Goal: Task Accomplishment & Management: Use online tool/utility

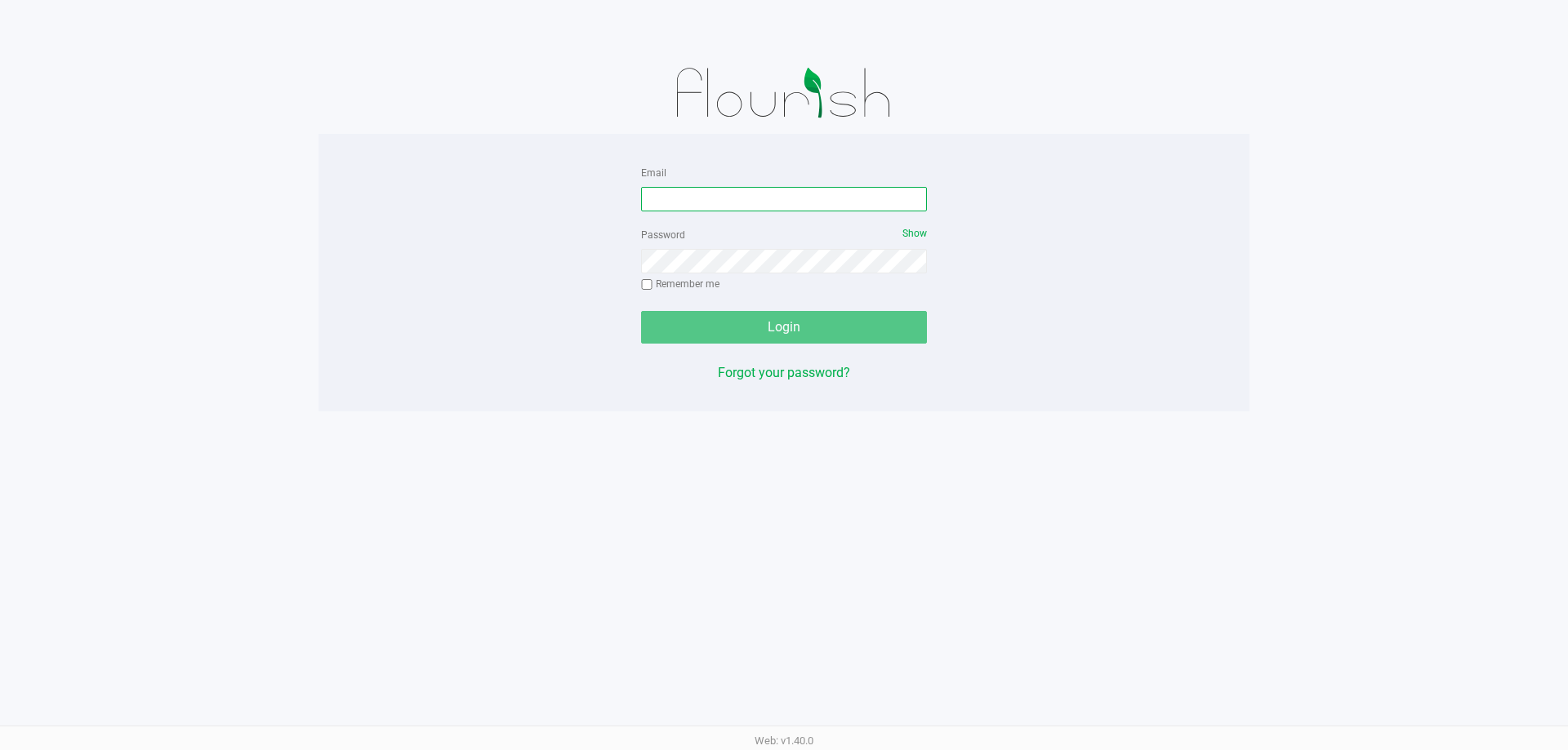
click at [708, 193] on input "Email" at bounding box center [784, 199] width 286 height 25
type input "[EMAIL_ADDRESS][DOMAIN_NAME]"
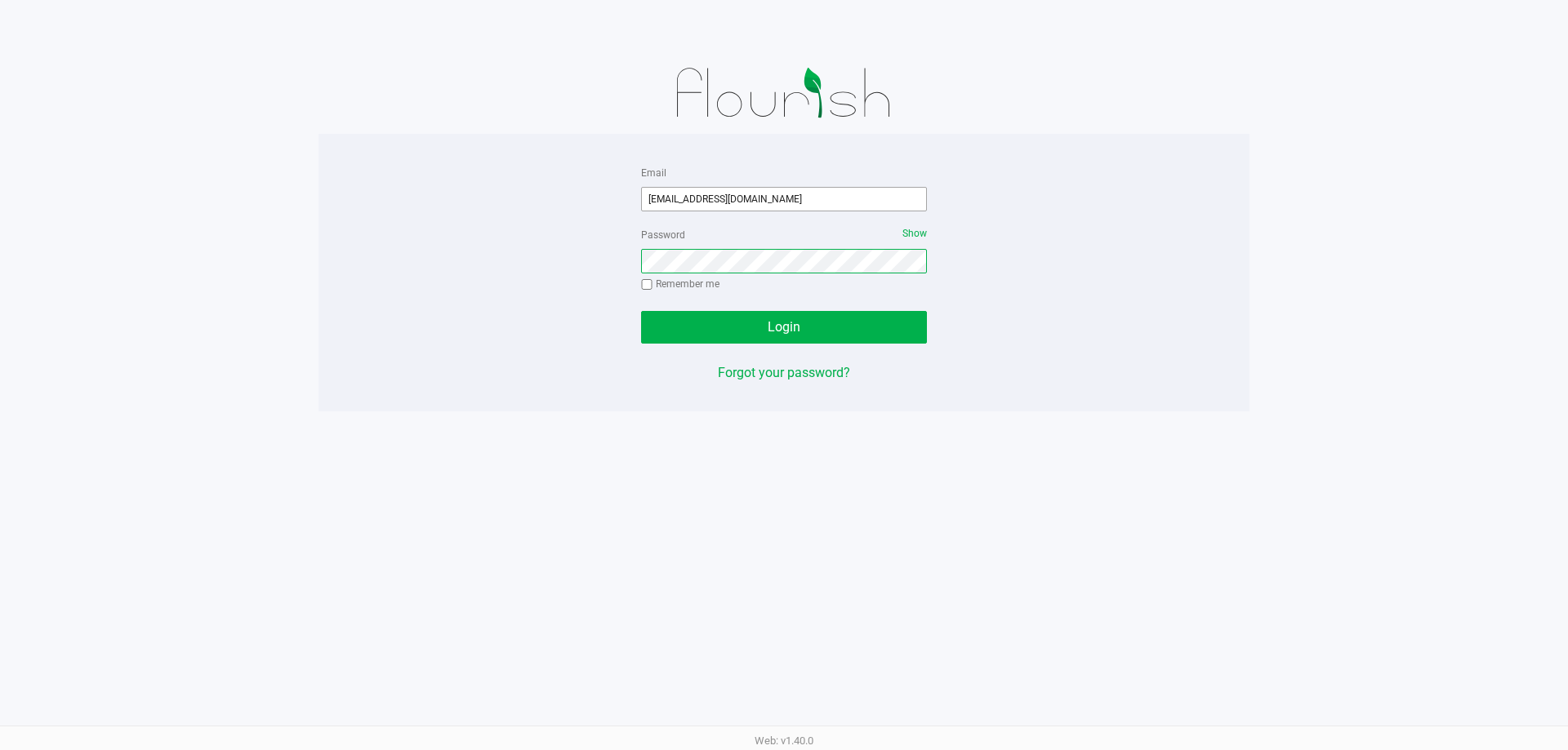
click at [641, 311] on button "Login" at bounding box center [784, 327] width 286 height 32
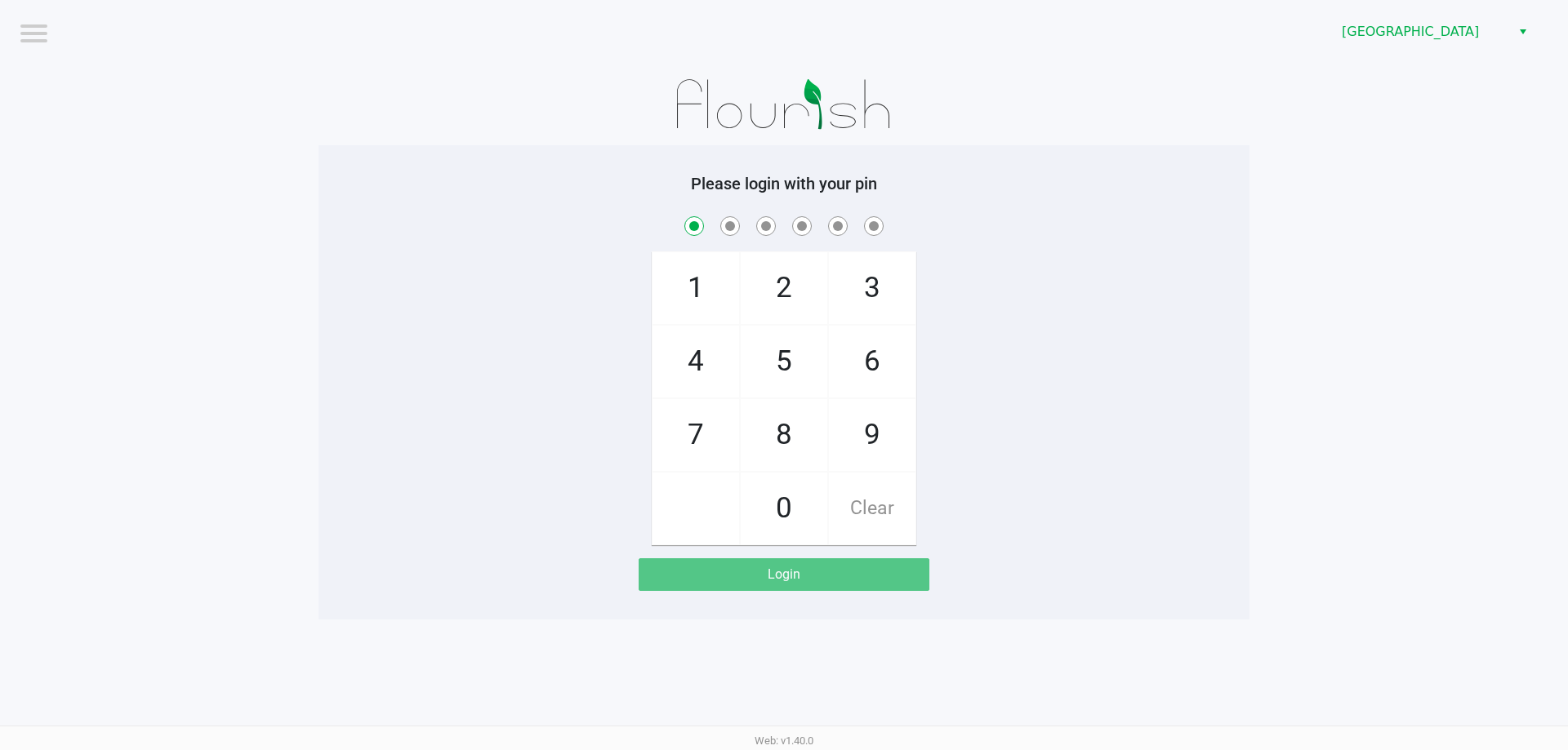
checkbox input "true"
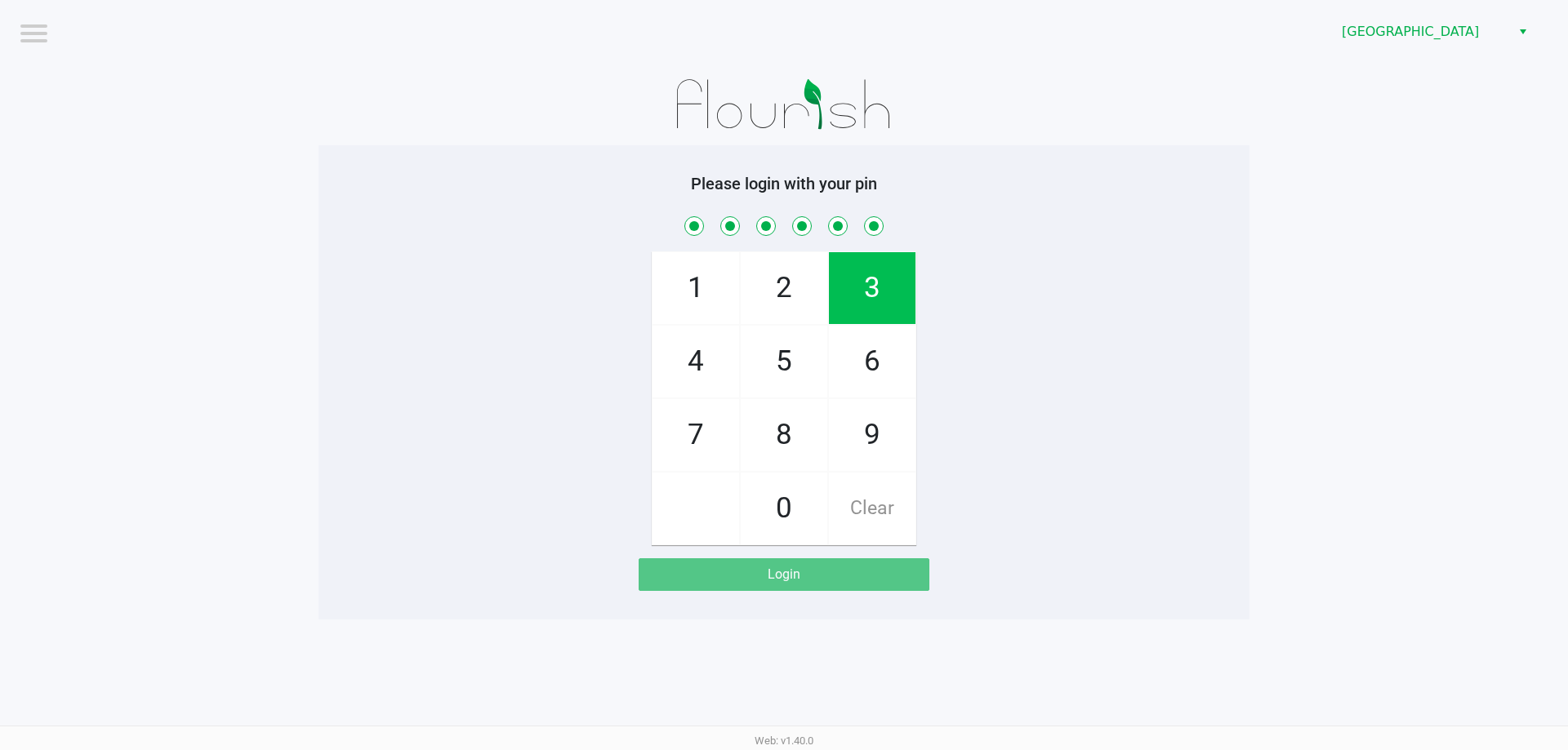
checkbox input "true"
